Goal: Task Accomplishment & Management: Manage account settings

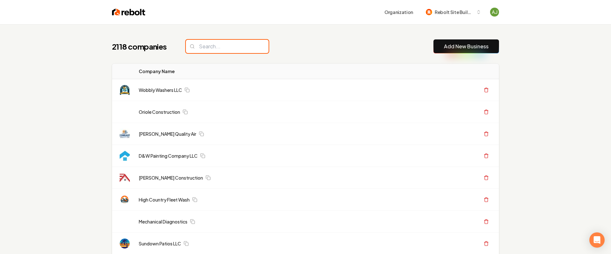
click at [212, 45] on input "search" at bounding box center [227, 46] width 83 height 13
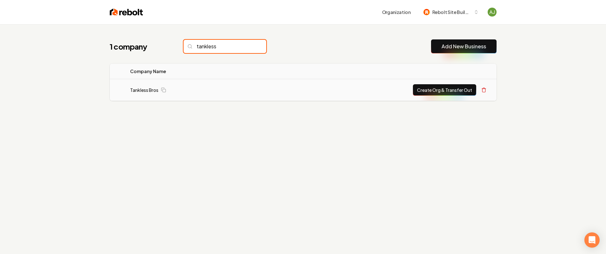
type input "tankless"
click at [434, 96] on button "Create Org & Transfer Out" at bounding box center [444, 89] width 63 height 11
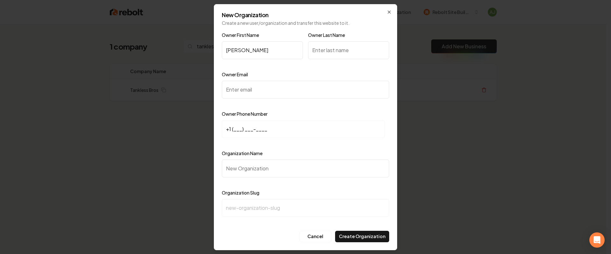
type input "[PERSON_NAME]"
click at [262, 93] on input "Owner Email" at bounding box center [305, 90] width 167 height 18
paste input "[EMAIL_ADDRESS][DOMAIN_NAME]"
type input "[EMAIL_ADDRESS][DOMAIN_NAME]"
click at [268, 137] on input "+1 (___) ___-____" at bounding box center [303, 129] width 163 height 18
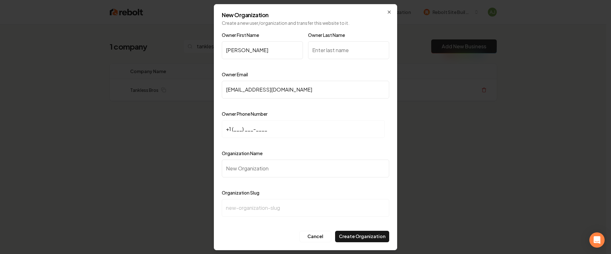
paste input "904) 792-3487"
type input "[PHONE_NUMBER]"
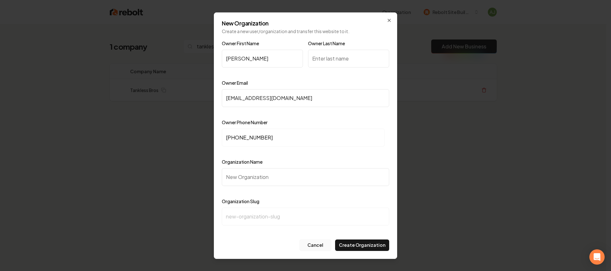
click at [319, 249] on button "Cancel" at bounding box center [316, 244] width 32 height 11
